Goal: Information Seeking & Learning: Check status

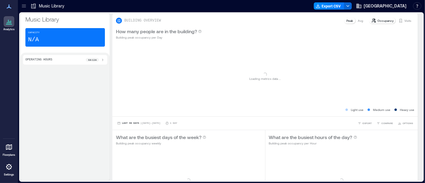
click at [23, 6] on icon at bounding box center [24, 6] width 6 height 6
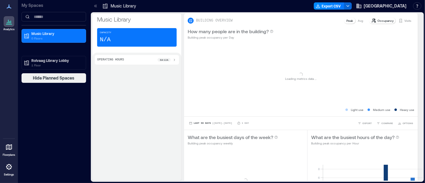
click at [47, 6] on div "Analytics Floorplans Settings My Spaces Music Library 0 Floors Rolvaag Library …" at bounding box center [212, 91] width 425 height 183
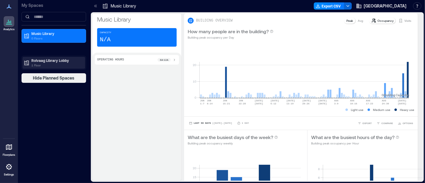
click at [39, 64] on p "1 Floor" at bounding box center [56, 65] width 50 height 5
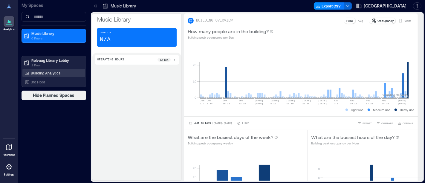
click at [40, 74] on p "Building Analytics" at bounding box center [46, 73] width 30 height 5
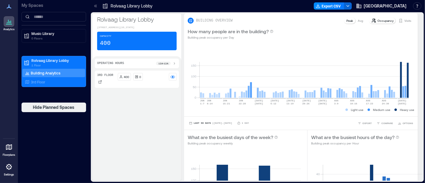
click at [97, 7] on icon at bounding box center [96, 6] width 6 height 6
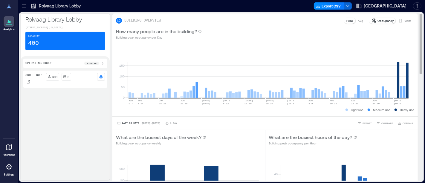
click at [381, 20] on p "Occupancy" at bounding box center [386, 20] width 16 height 5
click at [378, 19] on p "Occupancy" at bounding box center [386, 20] width 16 height 5
click at [346, 20] on p "Peak" at bounding box center [349, 20] width 7 height 5
click at [358, 20] on p "Avg" at bounding box center [360, 20] width 5 height 5
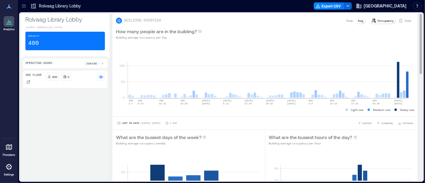
click at [404, 19] on p "Visits" at bounding box center [407, 20] width 7 height 5
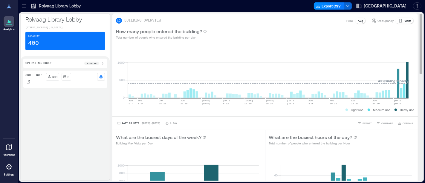
click at [378, 20] on p "Occupancy" at bounding box center [386, 20] width 16 height 5
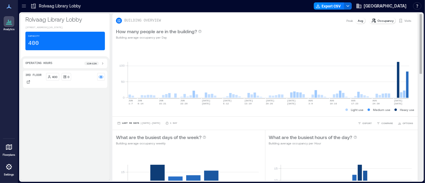
click at [378, 20] on p "Occupancy" at bounding box center [386, 20] width 16 height 5
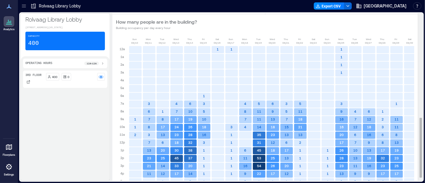
scroll to position [300, 0]
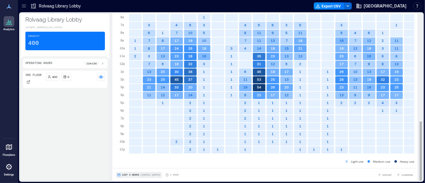
click at [128, 175] on span "Last 3 Weeks" at bounding box center [130, 175] width 17 height 0
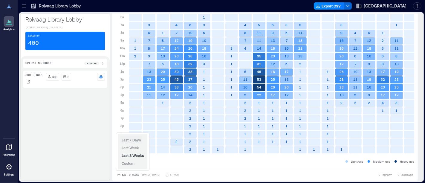
click at [133, 142] on span "Last 7 Days" at bounding box center [131, 140] width 19 height 5
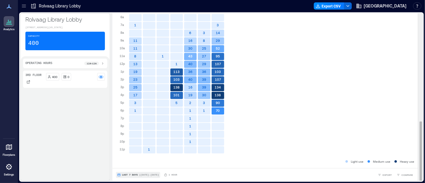
click at [149, 175] on span "| [DATE] - [DATE]" at bounding box center [149, 175] width 20 height 0
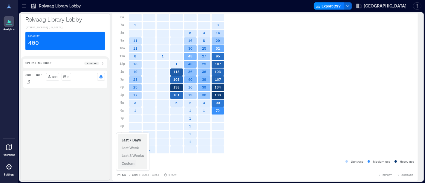
click at [130, 165] on span "Custom" at bounding box center [128, 163] width 13 height 4
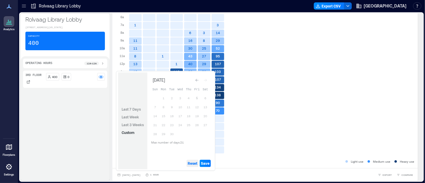
click at [193, 162] on span "Reset" at bounding box center [193, 163] width 10 height 5
click at [191, 98] on button "4" at bounding box center [188, 98] width 8 height 8
click at [195, 98] on button "5" at bounding box center [197, 98] width 8 height 8
click at [207, 168] on div "Reset Save" at bounding box center [180, 163] width 66 height 12
click at [207, 164] on span "Save" at bounding box center [205, 163] width 9 height 5
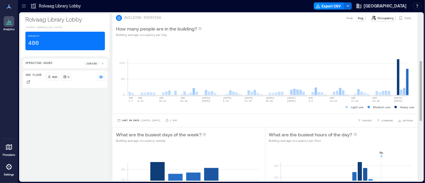
scroll to position [0, 0]
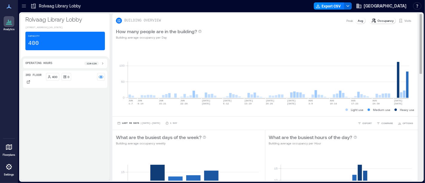
click at [378, 20] on p "Occupancy" at bounding box center [386, 20] width 16 height 5
click at [346, 20] on p "Peak" at bounding box center [349, 20] width 7 height 5
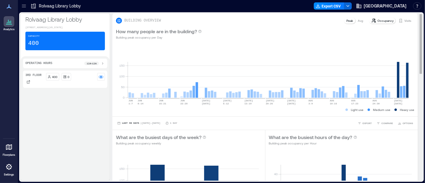
click at [385, 18] on div "Occupancy" at bounding box center [382, 21] width 27 height 6
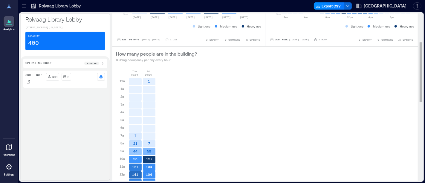
scroll to position [78, 0]
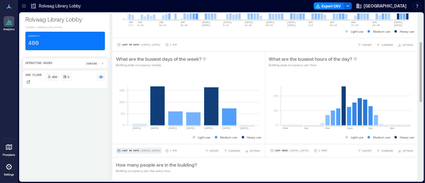
click at [130, 151] on span "Last 90 Days" at bounding box center [130, 151] width 17 height 0
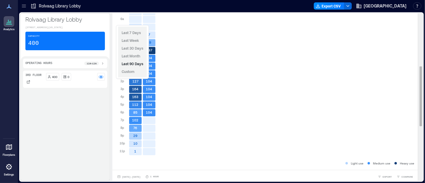
scroll to position [300, 0]
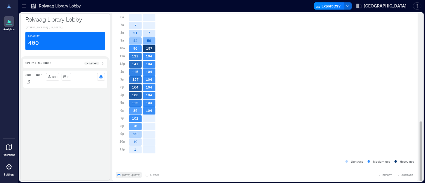
click at [130, 175] on span "[DATE] - [DATE]" at bounding box center [131, 175] width 19 height 3
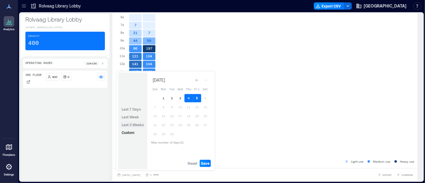
click at [135, 123] on span "Last 3 Weeks" at bounding box center [133, 125] width 22 height 4
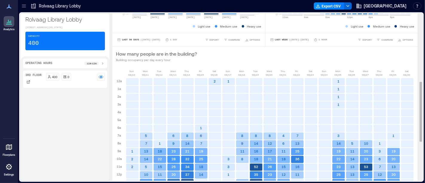
scroll to position [0, 0]
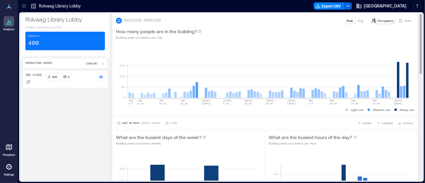
click at [380, 21] on p "Occupancy" at bounding box center [386, 20] width 16 height 5
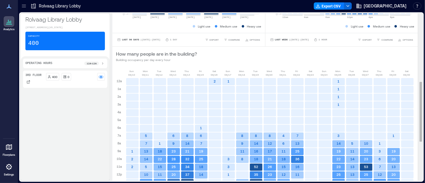
scroll to position [300, 0]
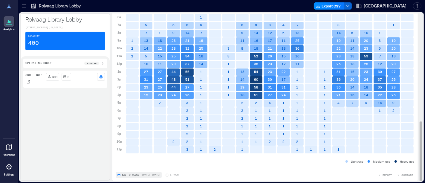
click at [149, 175] on span "| [DATE] - [DATE]" at bounding box center [151, 175] width 20 height 0
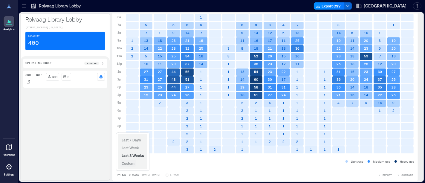
click at [134, 163] on span "Custom" at bounding box center [128, 163] width 13 height 4
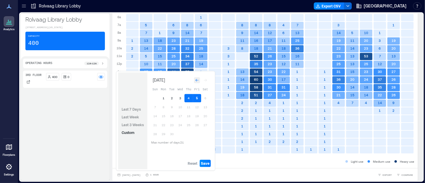
click at [198, 81] on icon "Go to previous month" at bounding box center [197, 80] width 4 height 4
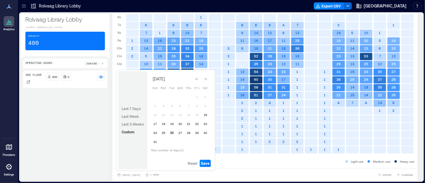
click at [170, 135] on button "26" at bounding box center [172, 133] width 8 height 8
click at [206, 81] on icon "Go to next month" at bounding box center [206, 79] width 4 height 4
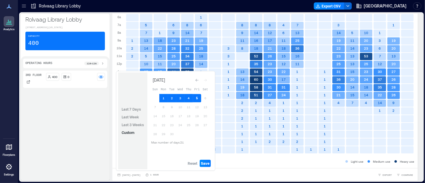
click at [196, 98] on button "5" at bounding box center [197, 98] width 8 height 8
click at [162, 100] on button "1" at bounding box center [163, 98] width 8 height 8
click at [207, 164] on span "Save" at bounding box center [205, 163] width 9 height 5
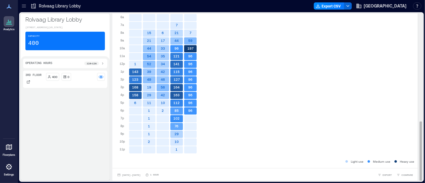
drag, startPoint x: 416, startPoint y: 139, endPoint x: 416, endPoint y: 130, distance: 8.7
click at [416, 130] on div "BUILDING OVERVIEW Peak Avg Occupancy Visits How many people are in the building…" at bounding box center [267, 96] width 310 height 167
